Goal: Task Accomplishment & Management: Use online tool/utility

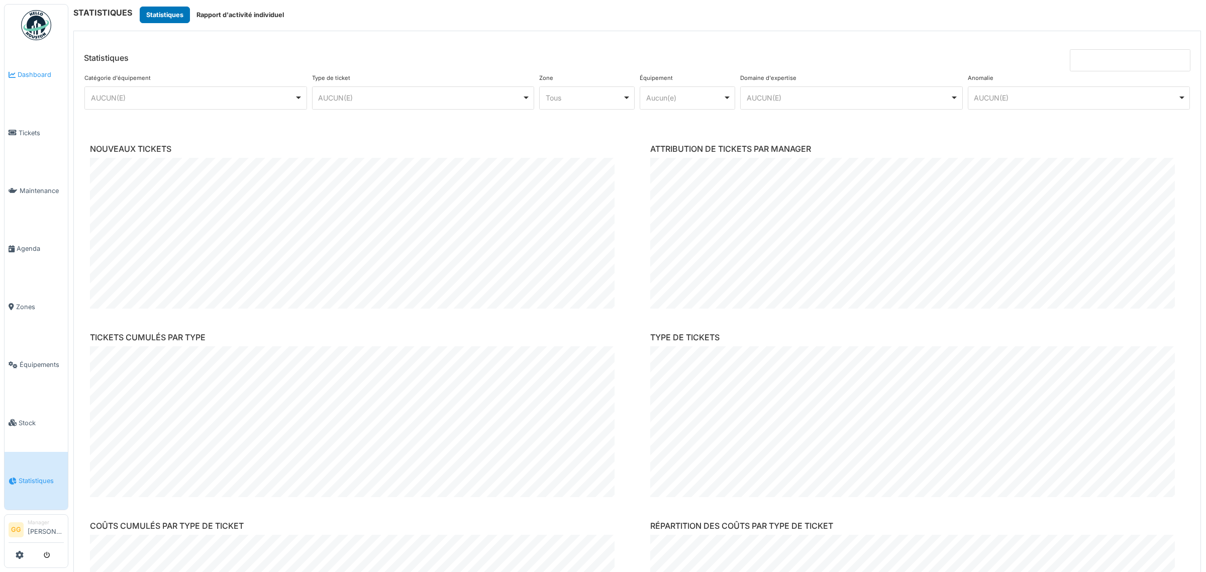
click at [37, 78] on span "Dashboard" at bounding box center [41, 75] width 46 height 10
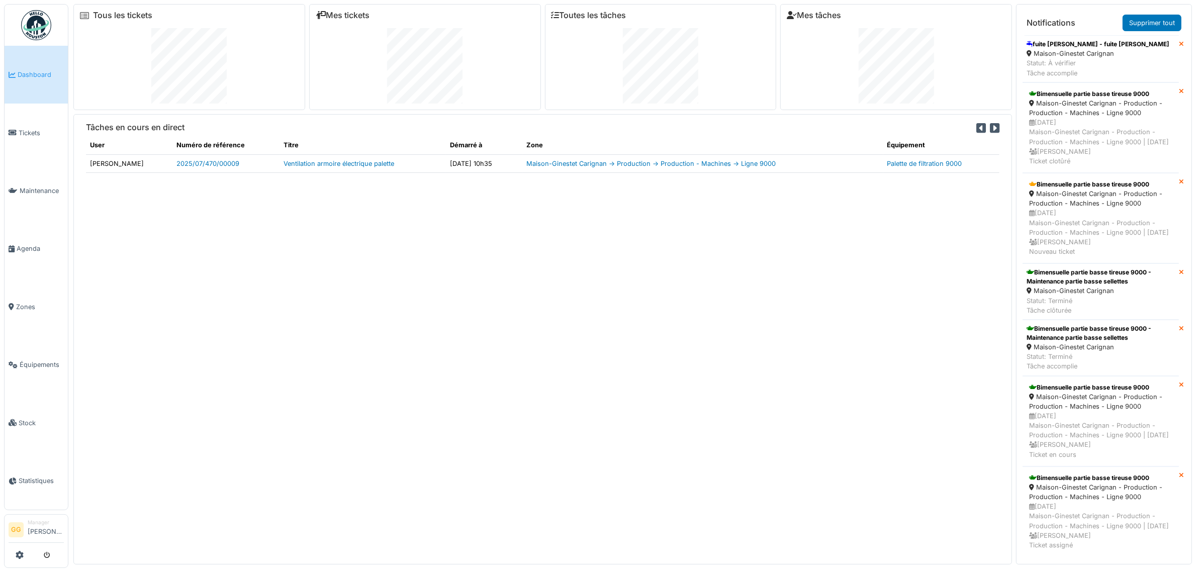
click at [48, 133] on span "Tickets" at bounding box center [41, 133] width 45 height 10
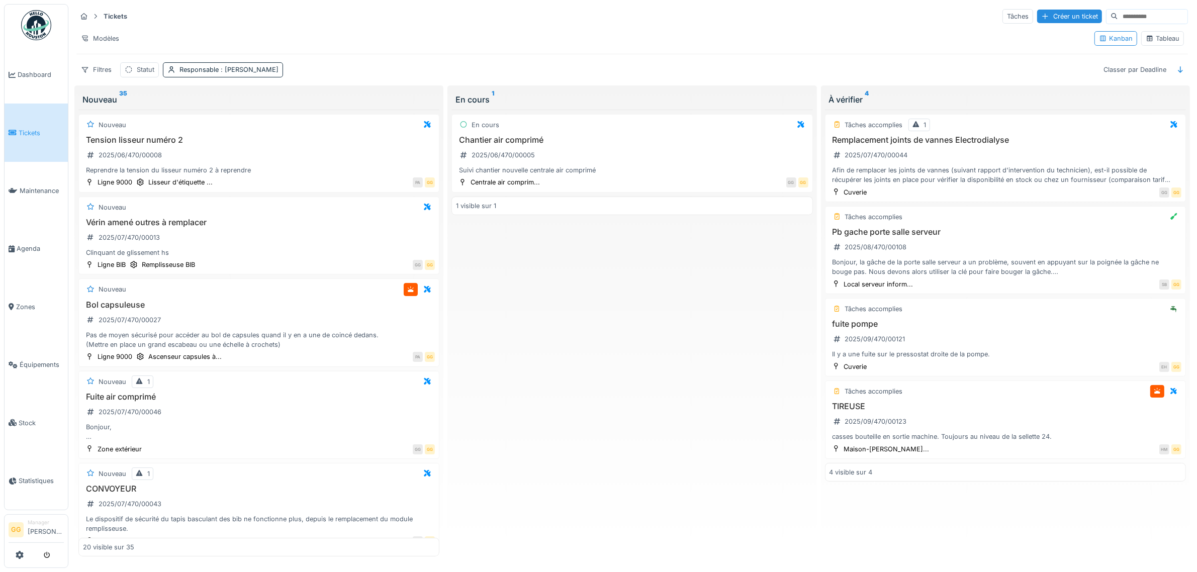
click at [27, 134] on span "Tickets" at bounding box center [41, 133] width 45 height 10
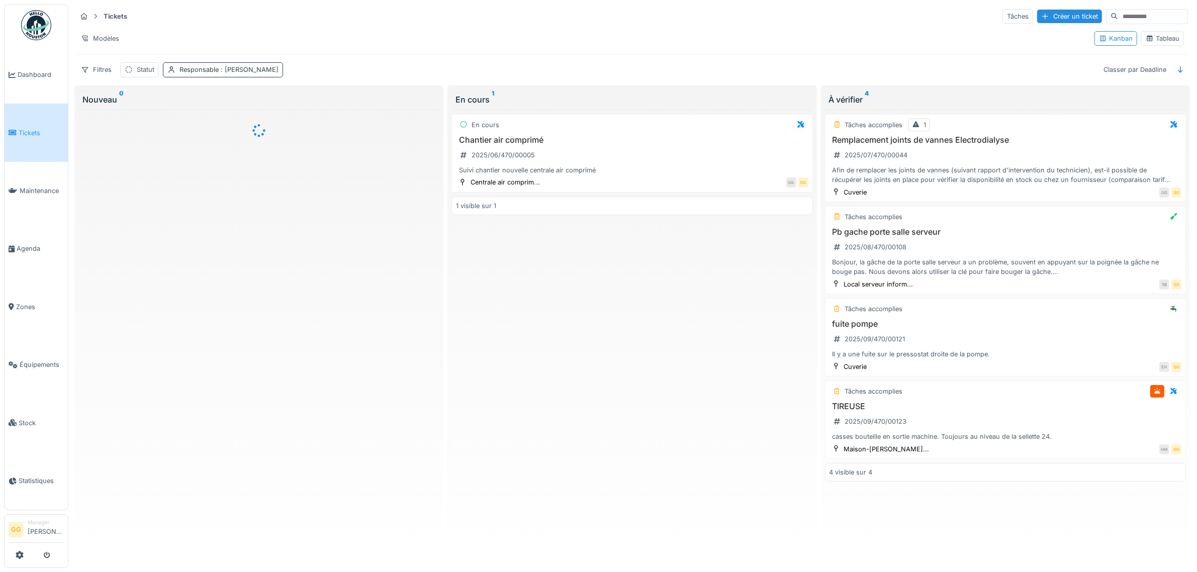
click at [246, 64] on div "Responsable : [PERSON_NAME]" at bounding box center [223, 69] width 120 height 15
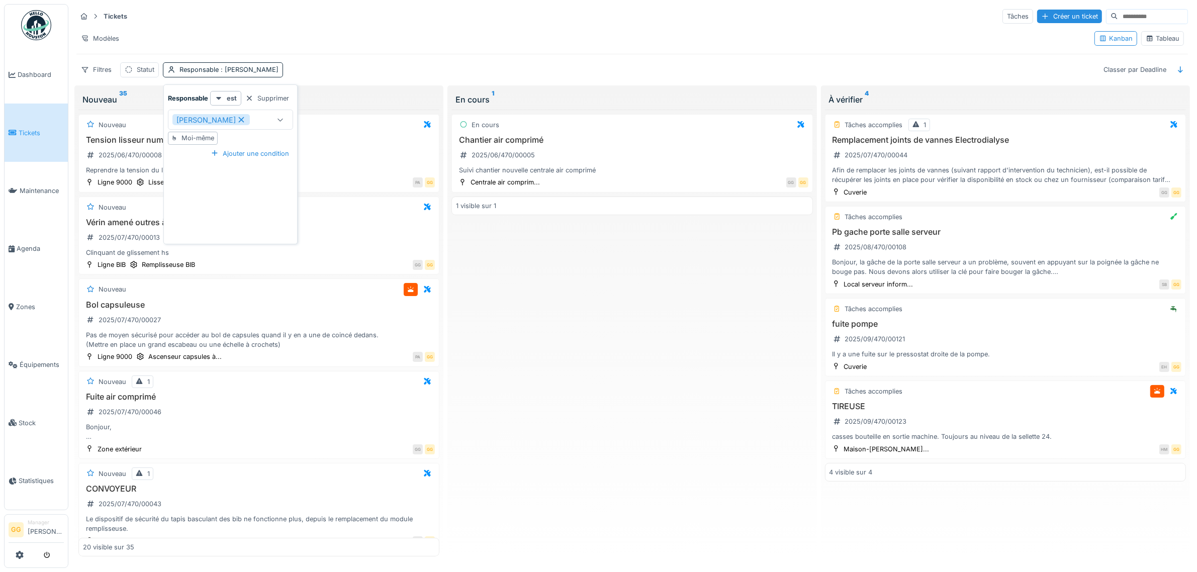
click at [237, 120] on icon at bounding box center [241, 119] width 9 height 7
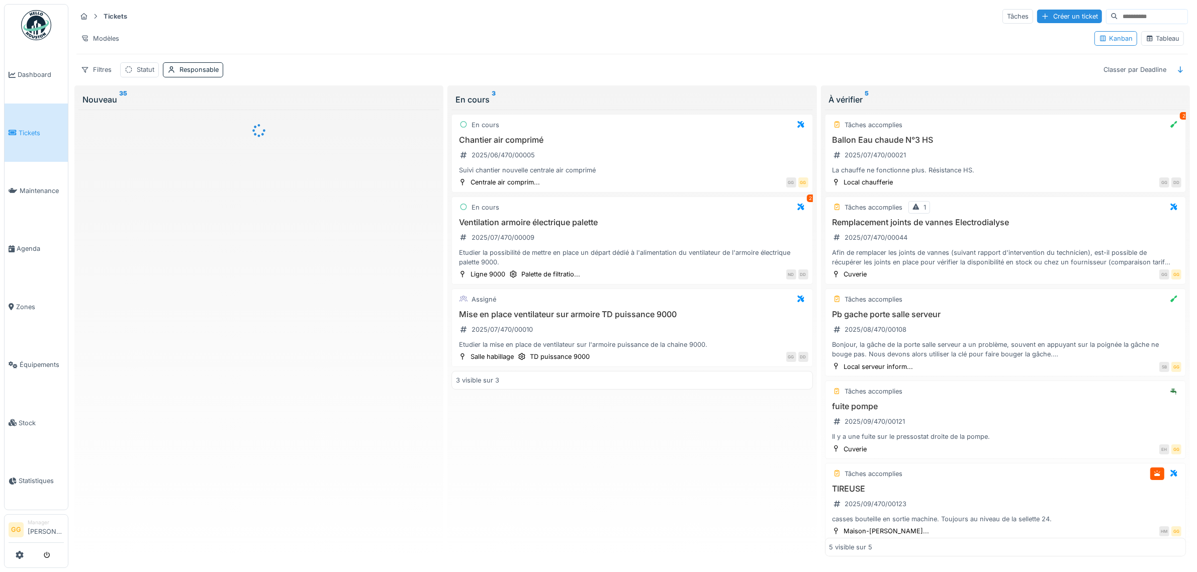
drag, startPoint x: 338, startPoint y: 41, endPoint x: 351, endPoint y: 41, distance: 12.6
click at [339, 41] on div "Modèles" at bounding box center [581, 38] width 1010 height 15
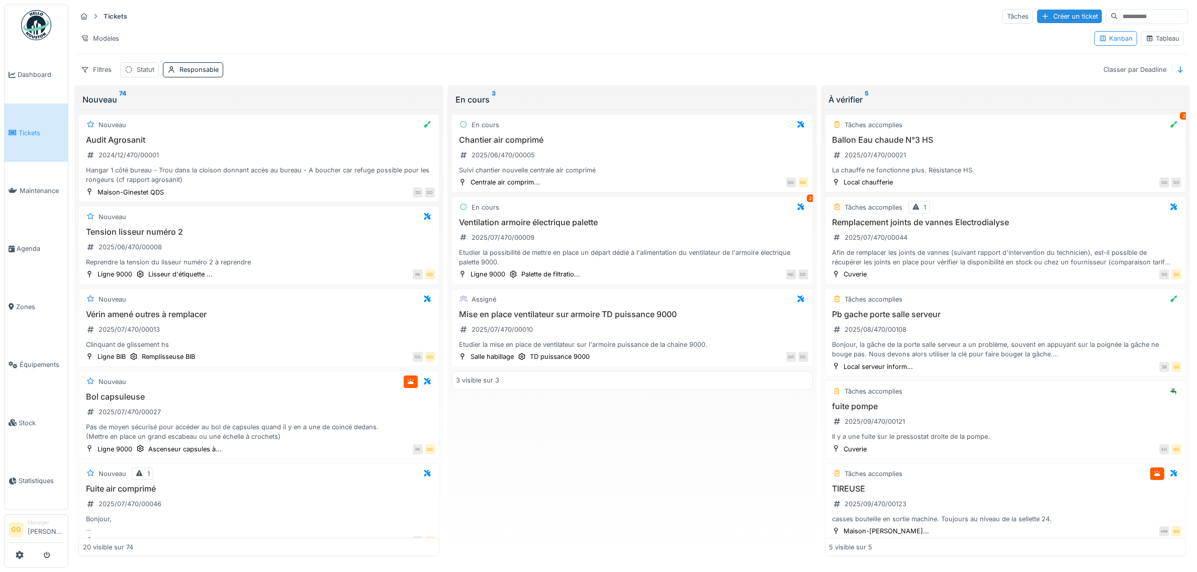
click at [1147, 38] on icon at bounding box center [1150, 39] width 6 height 6
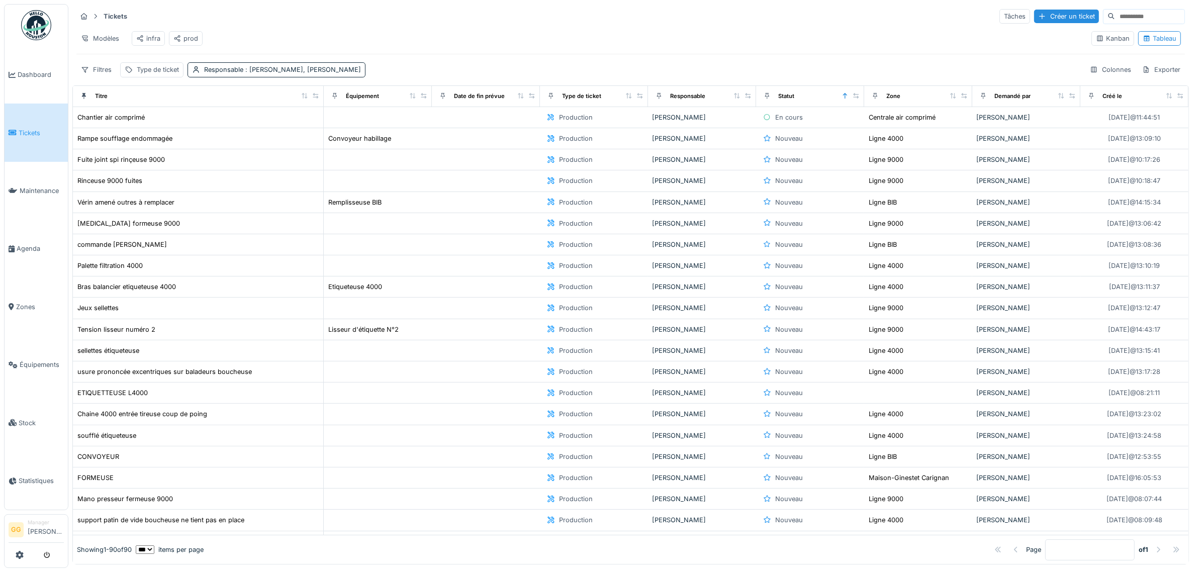
click at [155, 40] on div "infra" at bounding box center [148, 39] width 24 height 10
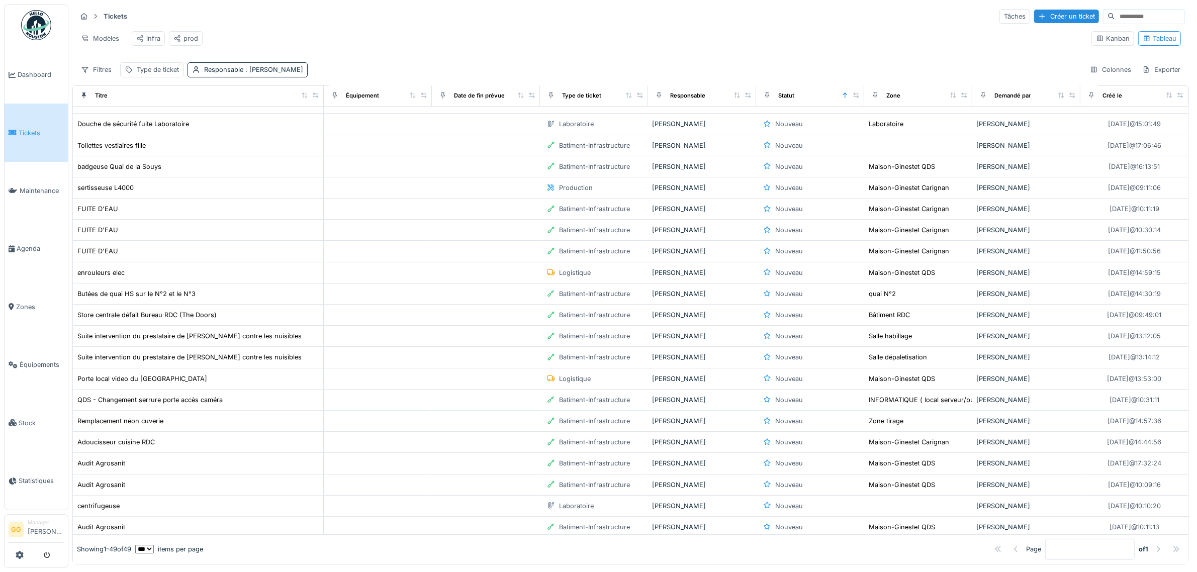
scroll to position [63, 0]
